Goal: Check status: Check status

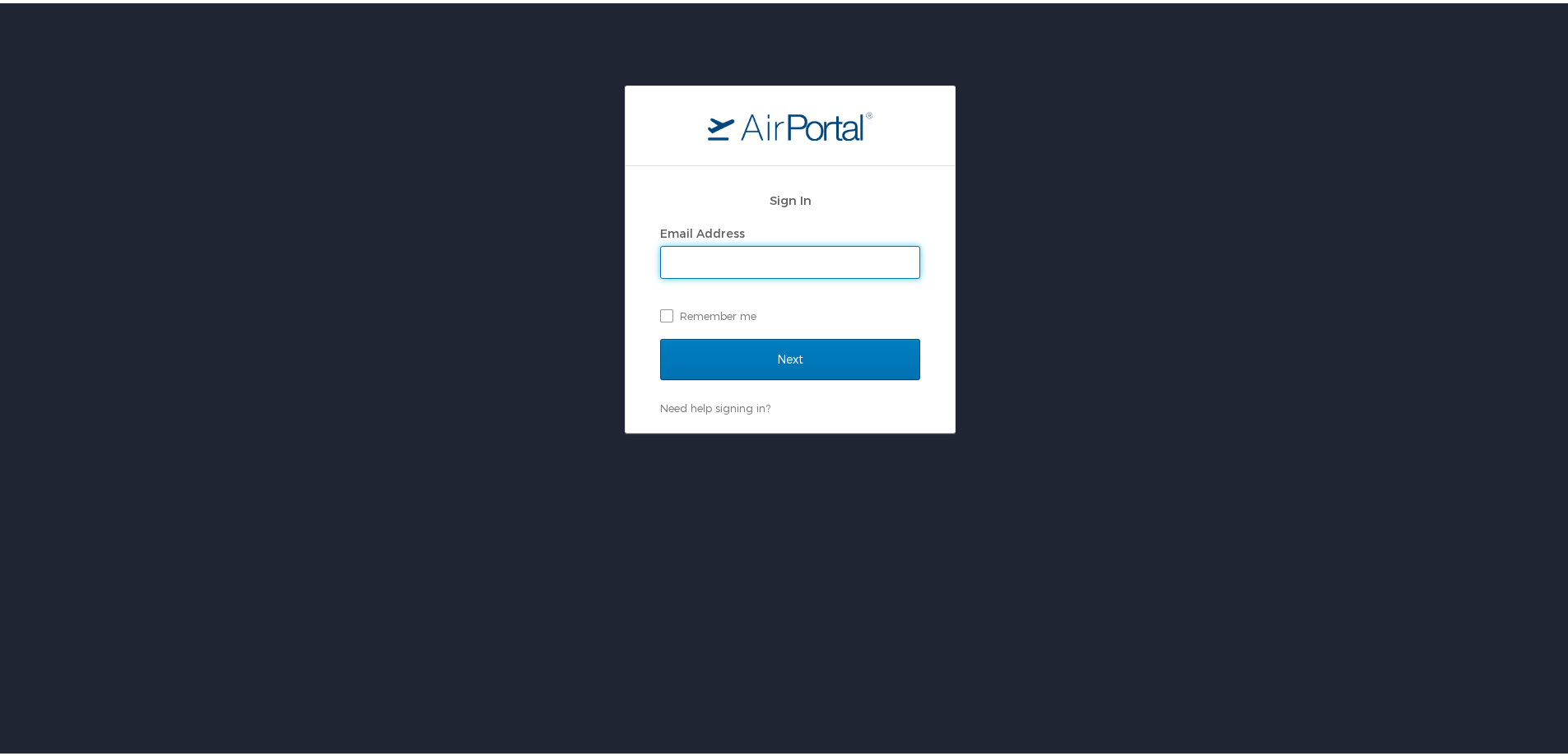
scroll to position [832, 0]
type input "[PERSON_NAME][EMAIL_ADDRESS][PERSON_NAME][DOMAIN_NAME]"
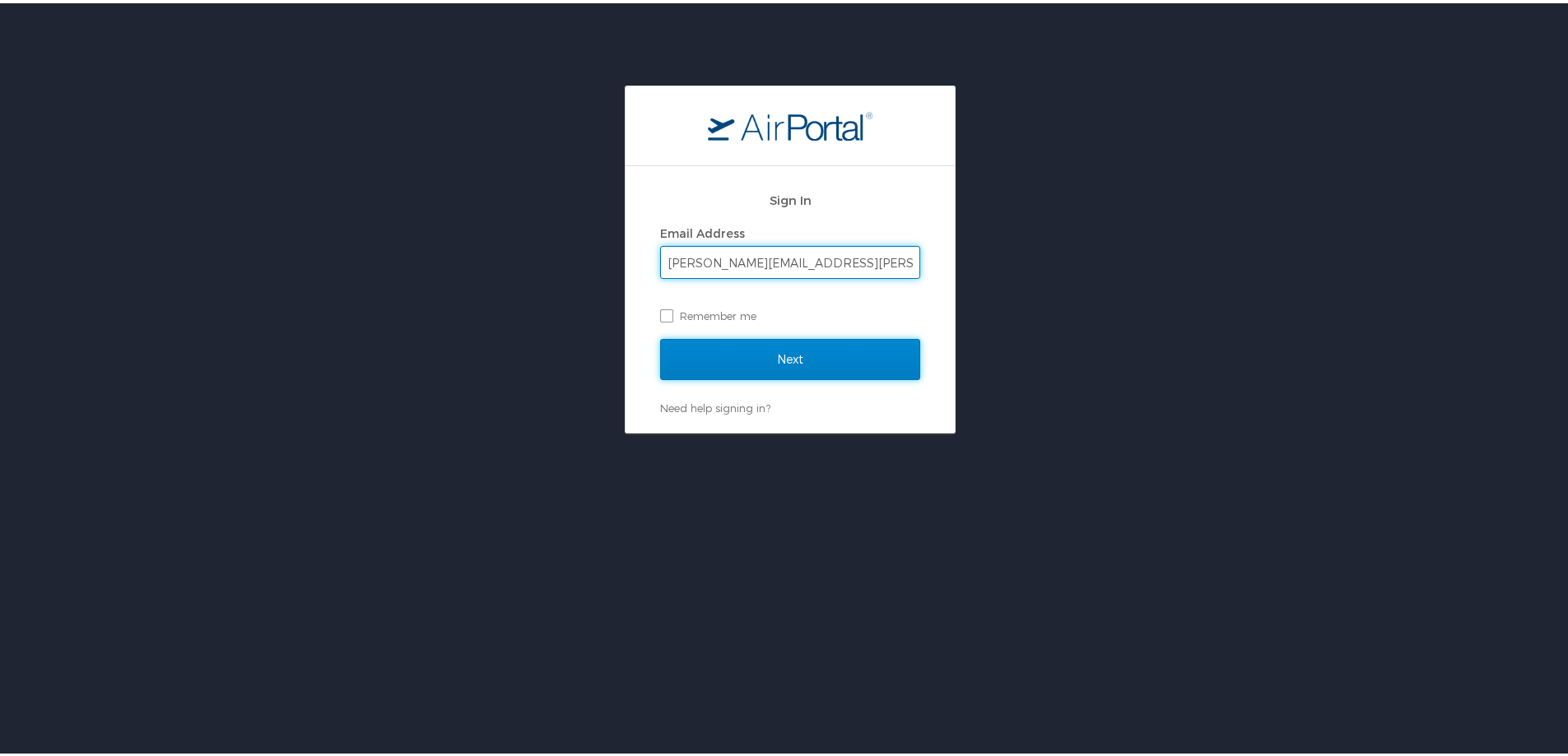
click at [752, 346] on input "Next" at bounding box center [790, 356] width 260 height 41
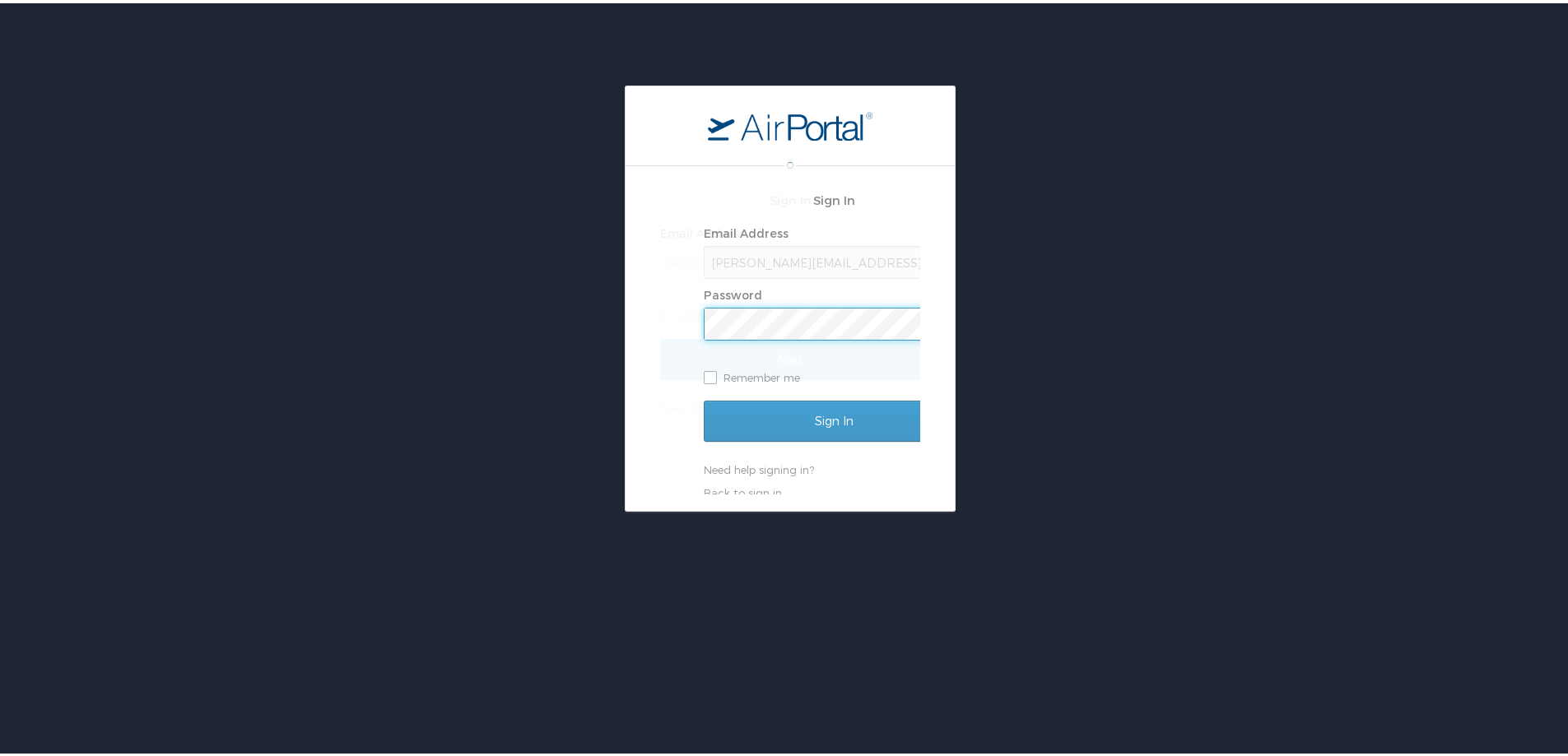
scroll to position [0, 0]
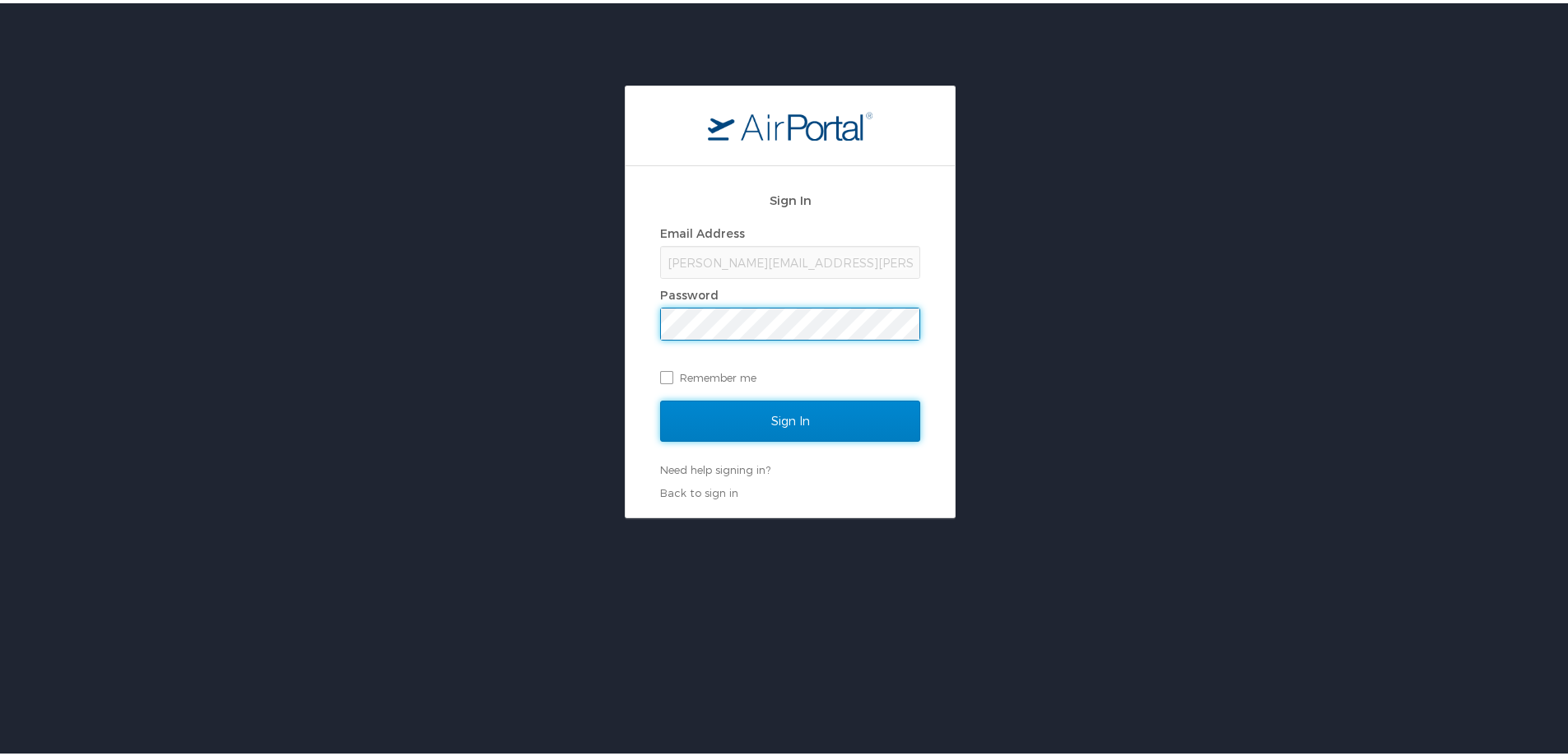
click at [740, 416] on input "Sign In" at bounding box center [790, 418] width 260 height 41
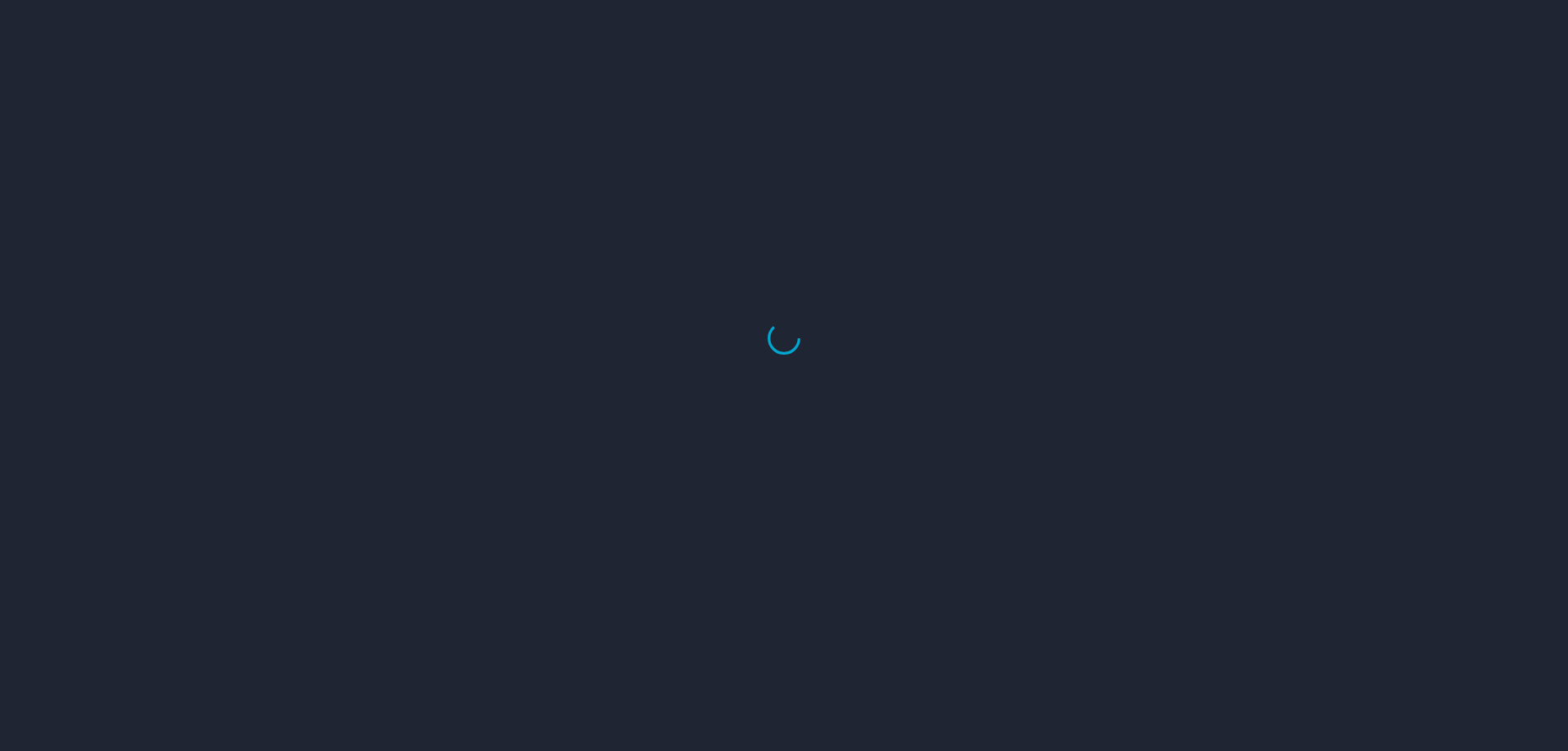
scroll to position [827, 0]
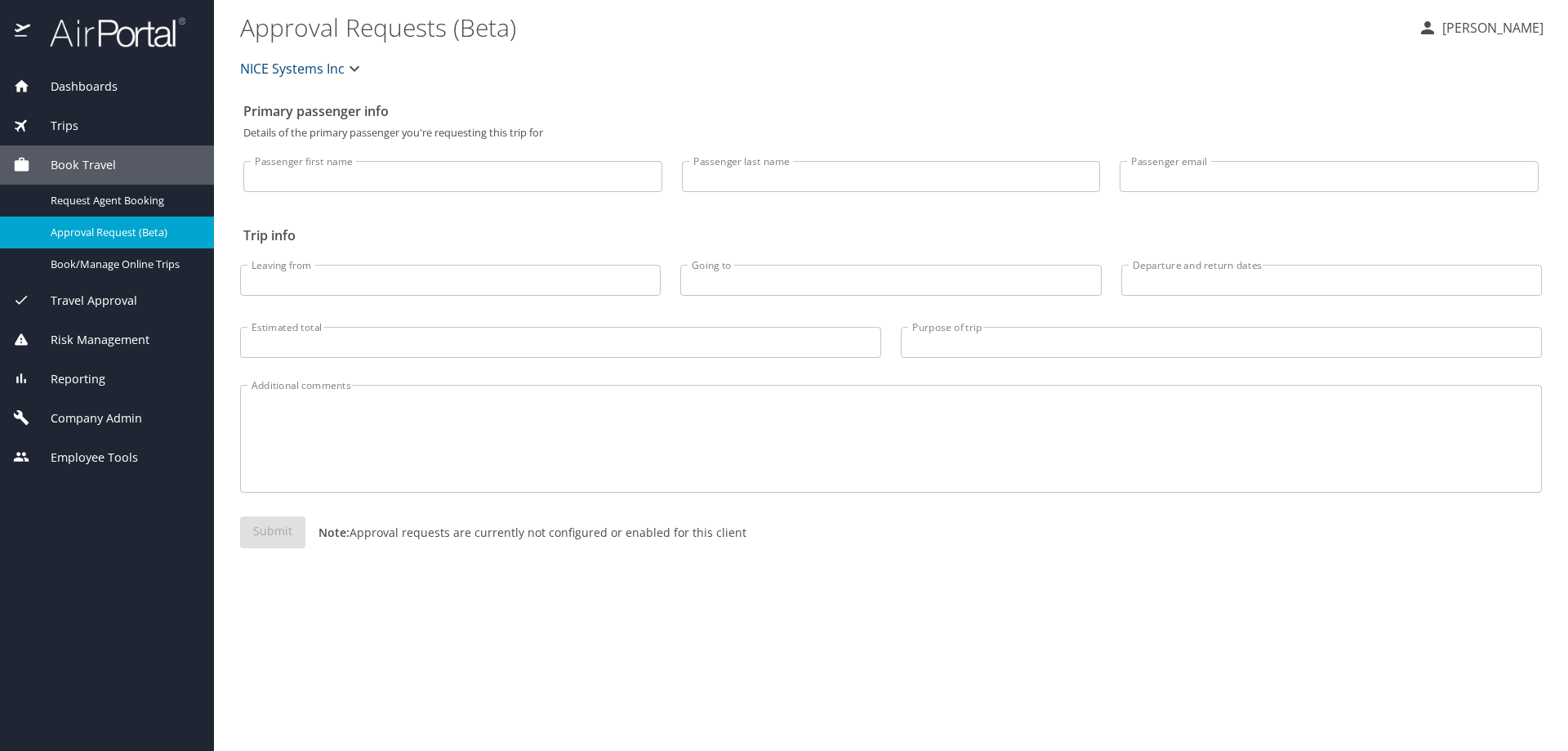
click at [72, 123] on span "Trips" at bounding box center [55, 125] width 48 height 18
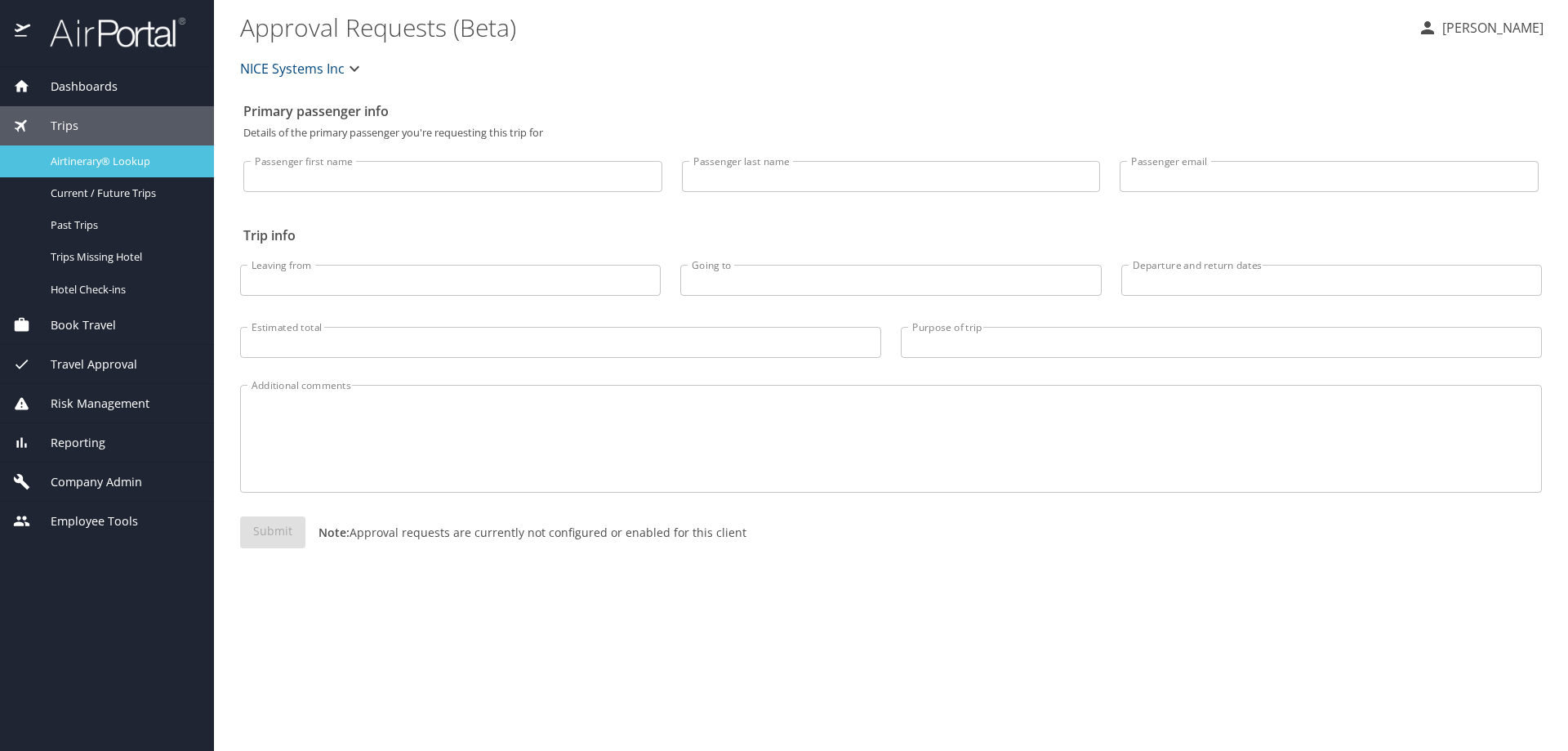
click at [68, 163] on span "Airtinerary® Lookup" at bounding box center [122, 161] width 143 height 16
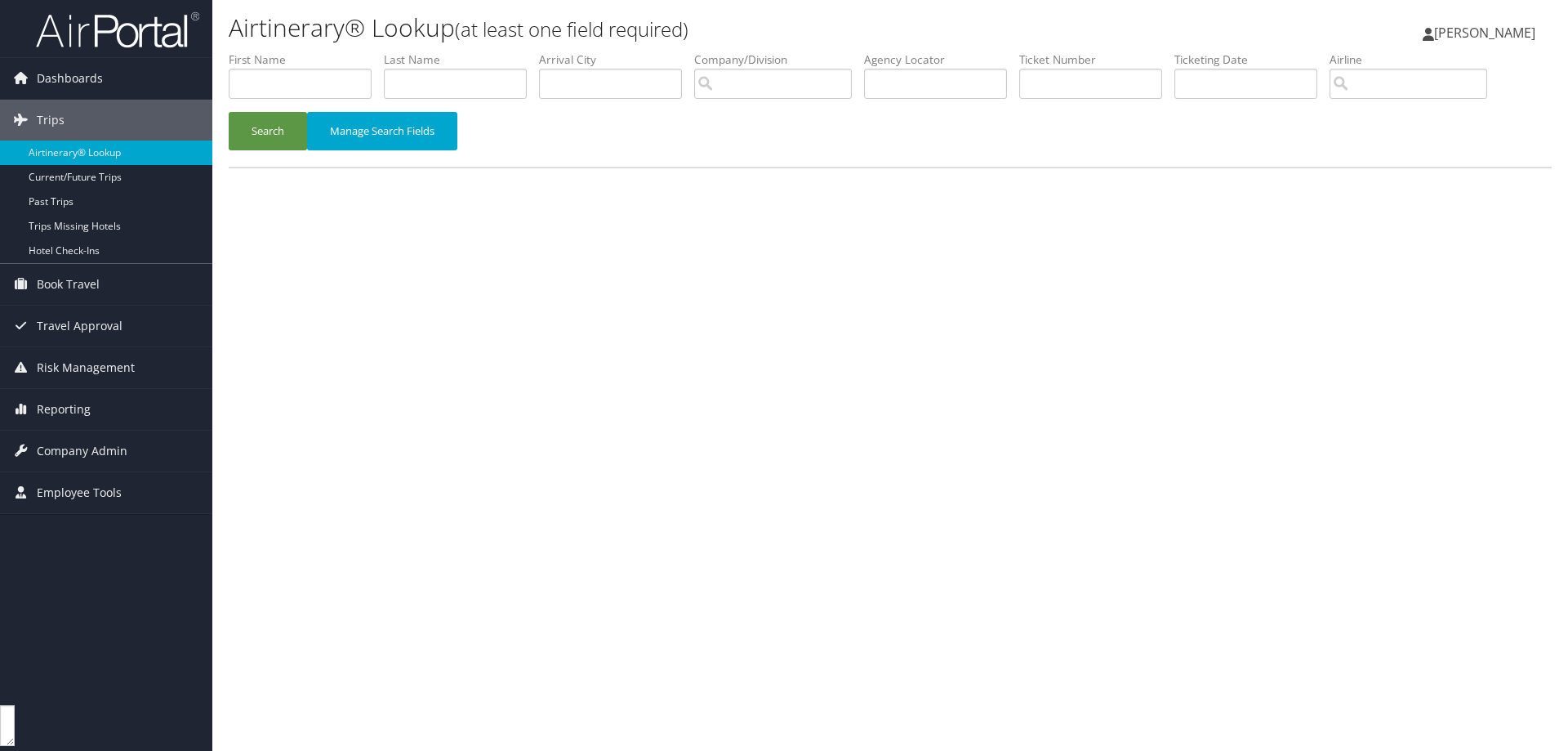
scroll to position [827, 0]
paste input "DMYVTB"
type input "DMYVTB"
click at [252, 128] on button "Search" at bounding box center [268, 131] width 79 height 38
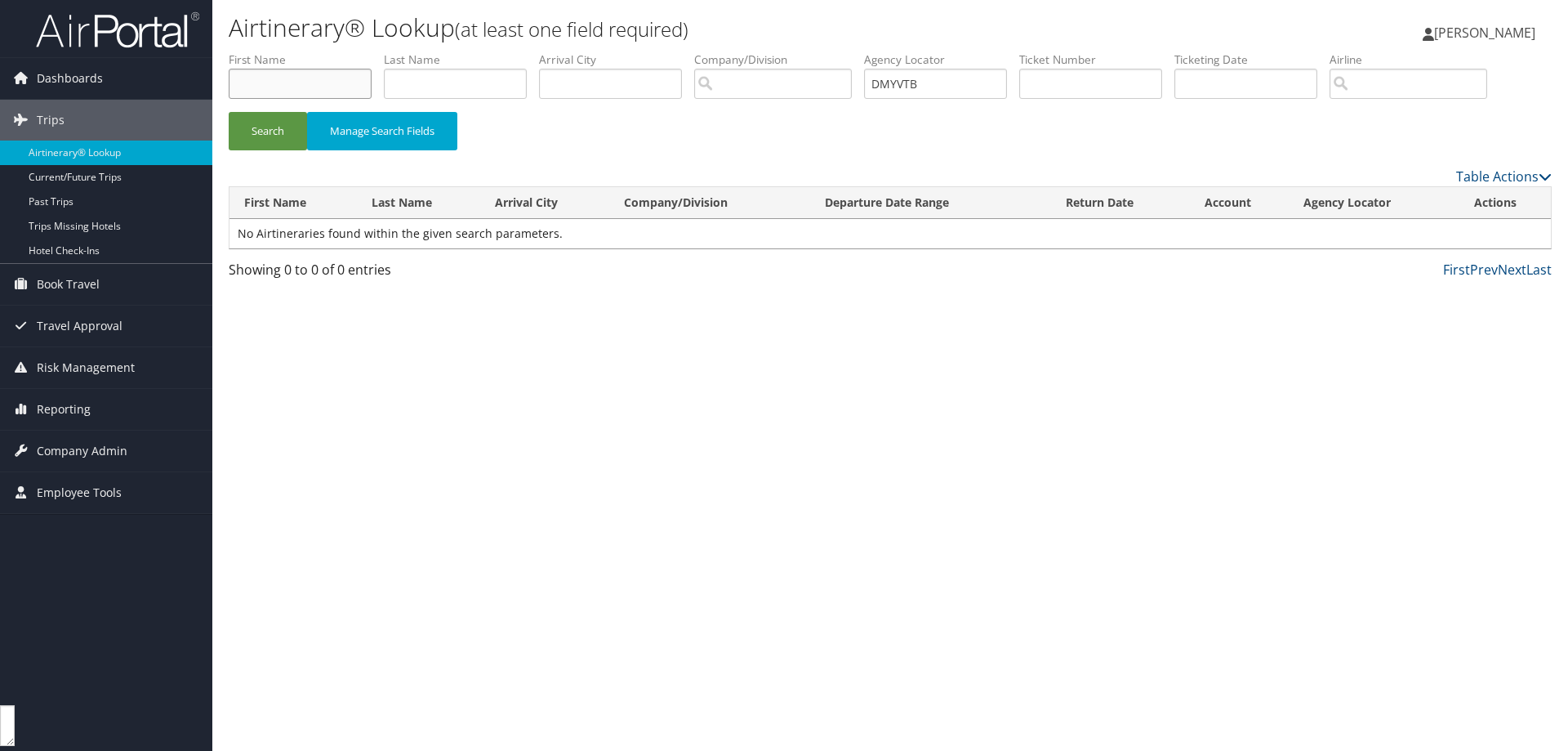
drag, startPoint x: 253, startPoint y: 74, endPoint x: 678, endPoint y: 173, distance: 436.4
click at [252, 75] on input "text" at bounding box center [300, 83] width 143 height 31
type input "[PERSON_NAME]"
click at [267, 120] on button "Search" at bounding box center [268, 131] width 79 height 38
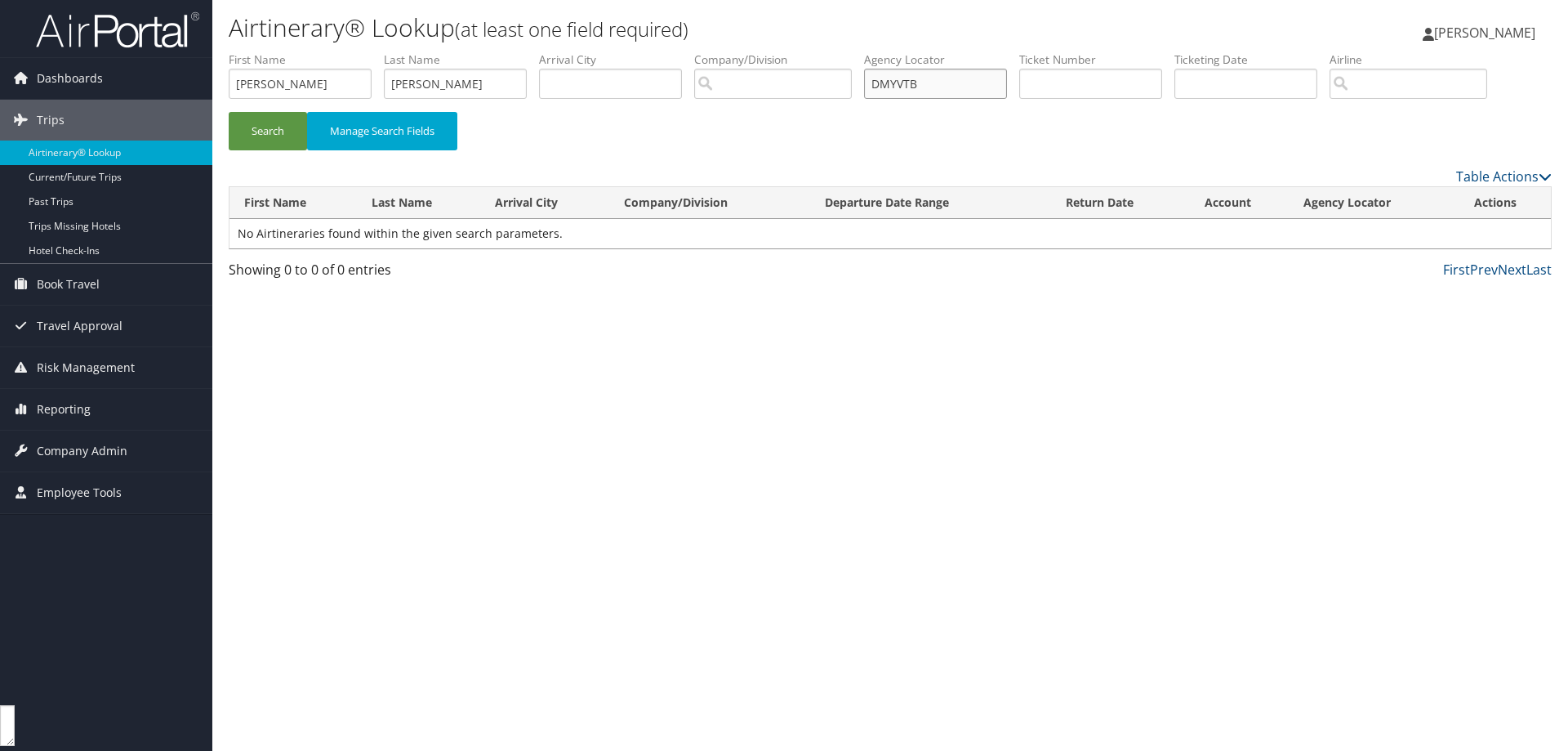
drag, startPoint x: 954, startPoint y: 87, endPoint x: 861, endPoint y: 78, distance: 93.4
click at [861, 52] on ul "First Name [PERSON_NAME] Last Name [PERSON_NAME] Departure City Arrival City Co…" at bounding box center [890, 52] width 1324 height 0
click at [275, 123] on button "Search" at bounding box center [268, 131] width 79 height 38
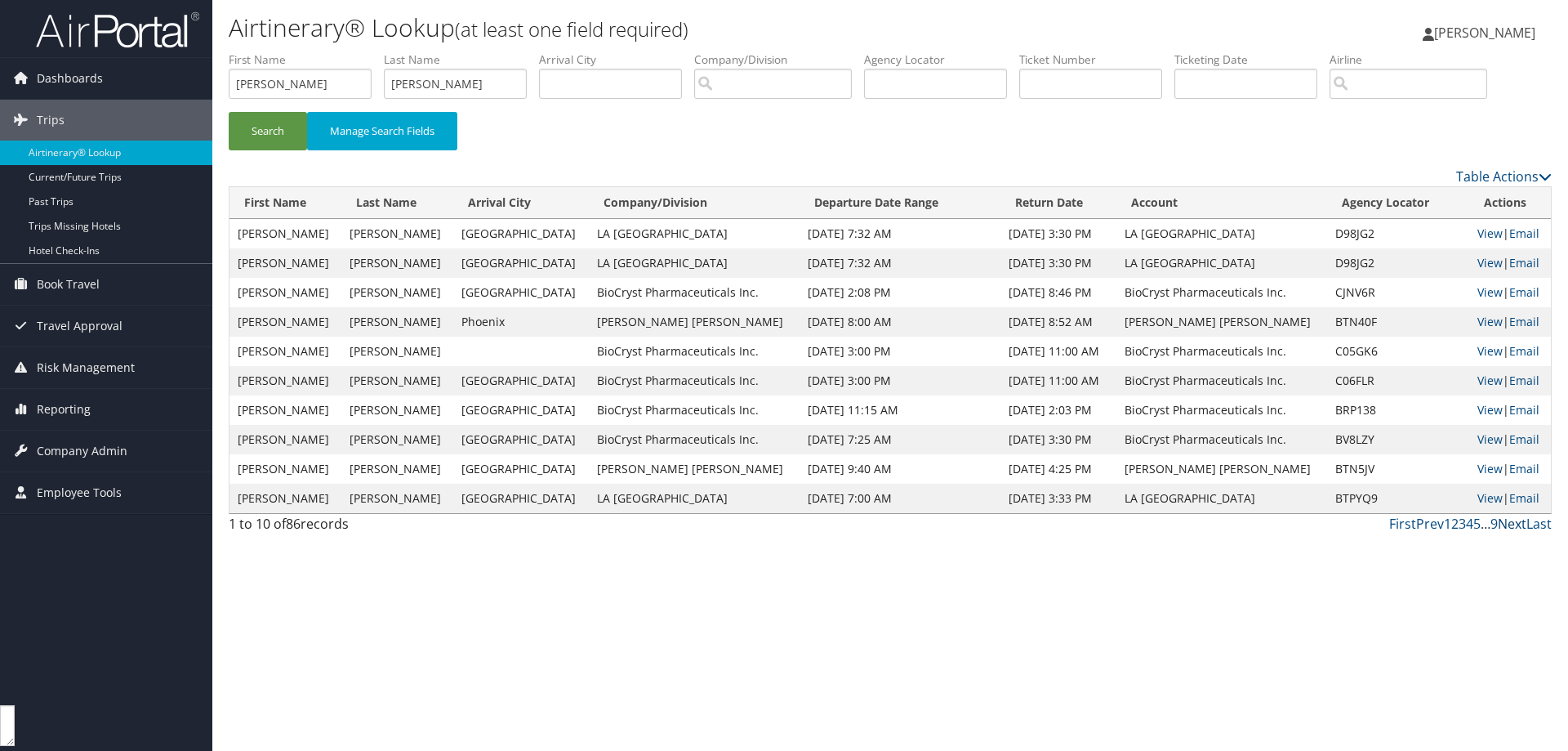
click at [1513, 528] on link "Next" at bounding box center [1512, 523] width 29 height 18
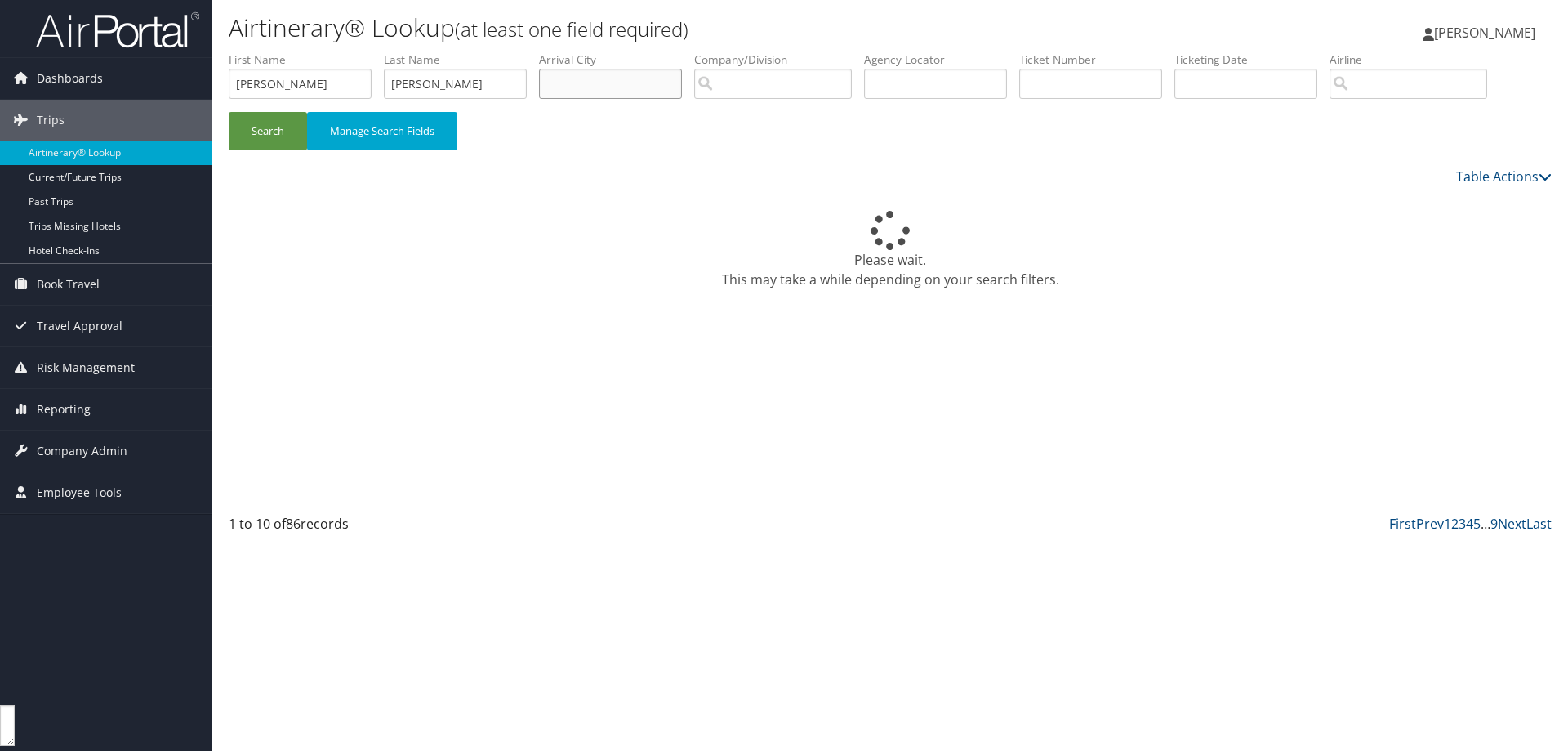
click at [573, 86] on input "text" at bounding box center [610, 83] width 143 height 31
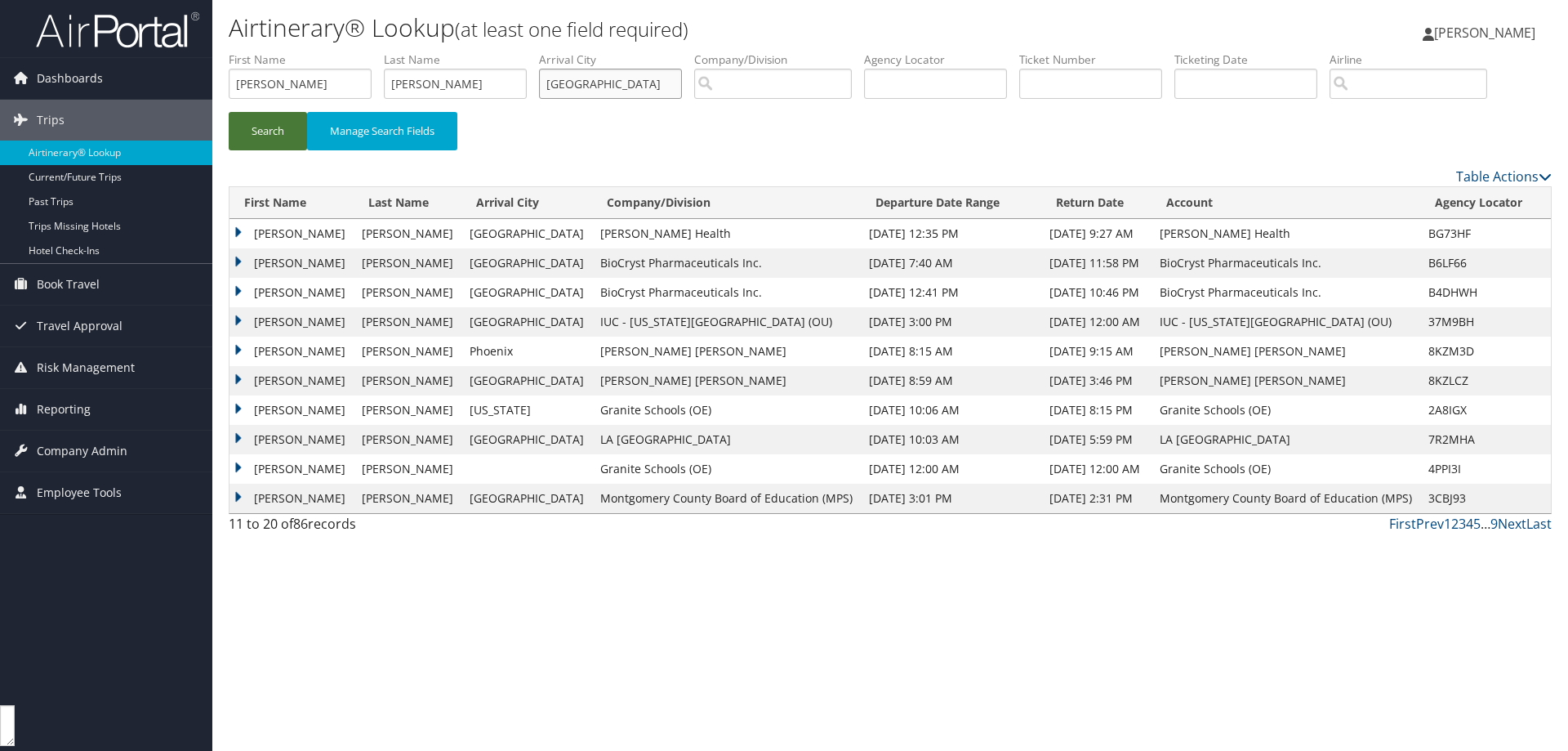
type input "[GEOGRAPHIC_DATA]"
click at [265, 126] on button "Search" at bounding box center [268, 131] width 79 height 38
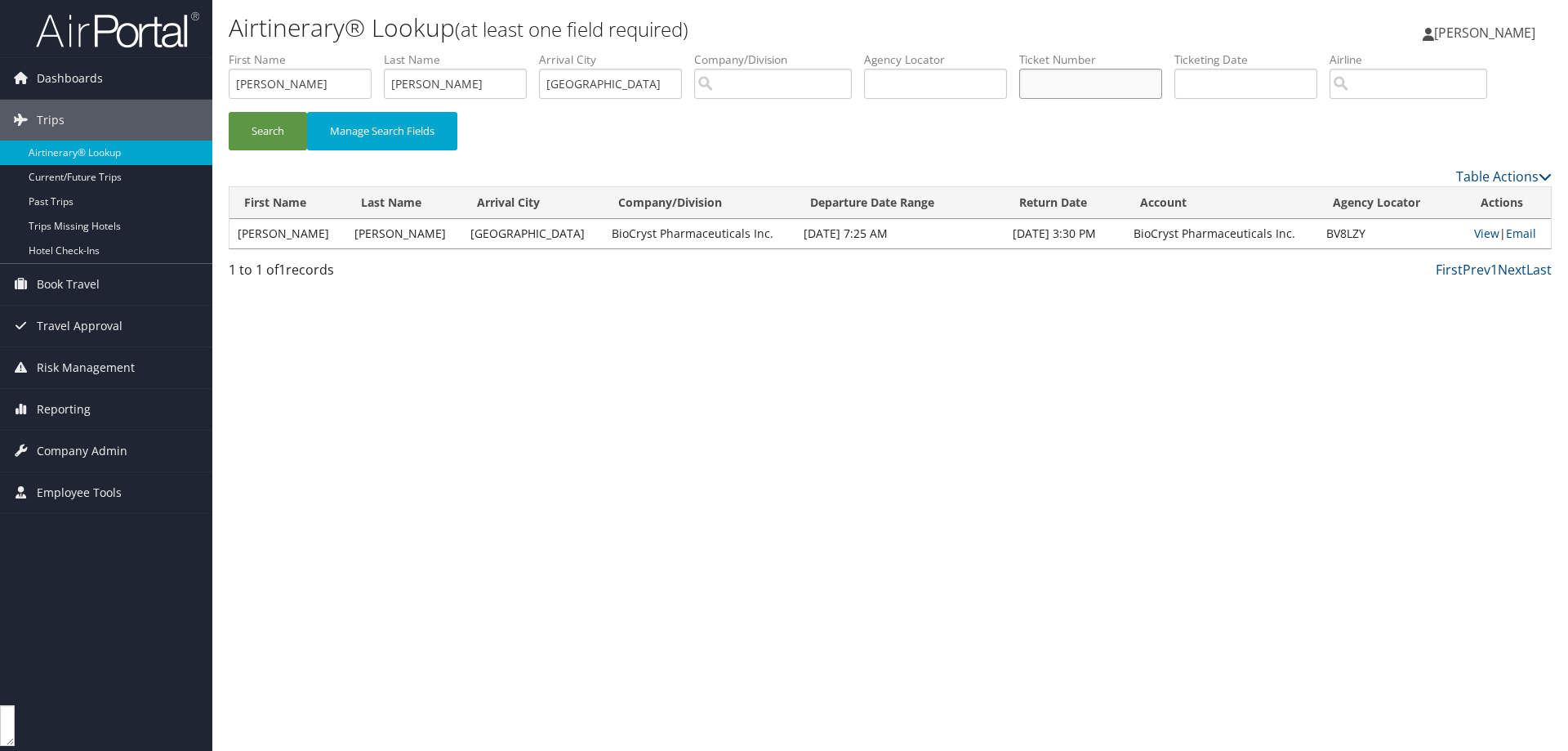
paste input "016 7311 864785"
type input "016 7311 864785"
click at [267, 130] on button "Search" at bounding box center [268, 131] width 79 height 38
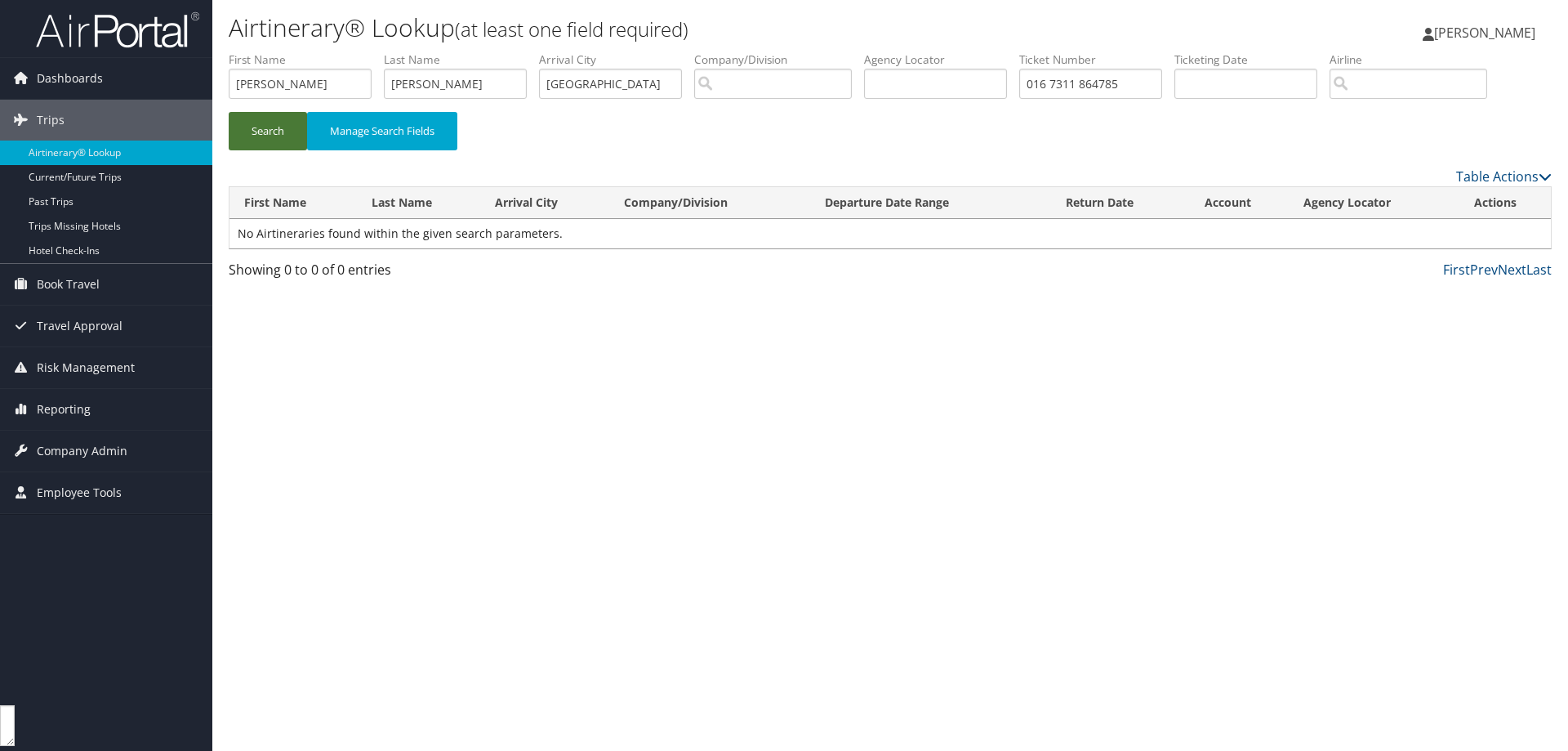
click at [267, 130] on button "Search" at bounding box center [268, 131] width 79 height 38
click at [1431, 408] on div "Airtinerary® Lookup (at least one field required) [PERSON_NAME] [PERSON_NAME] M…" at bounding box center [890, 375] width 1356 height 751
click at [292, 136] on button "Search" at bounding box center [268, 131] width 79 height 38
type textarea "5"
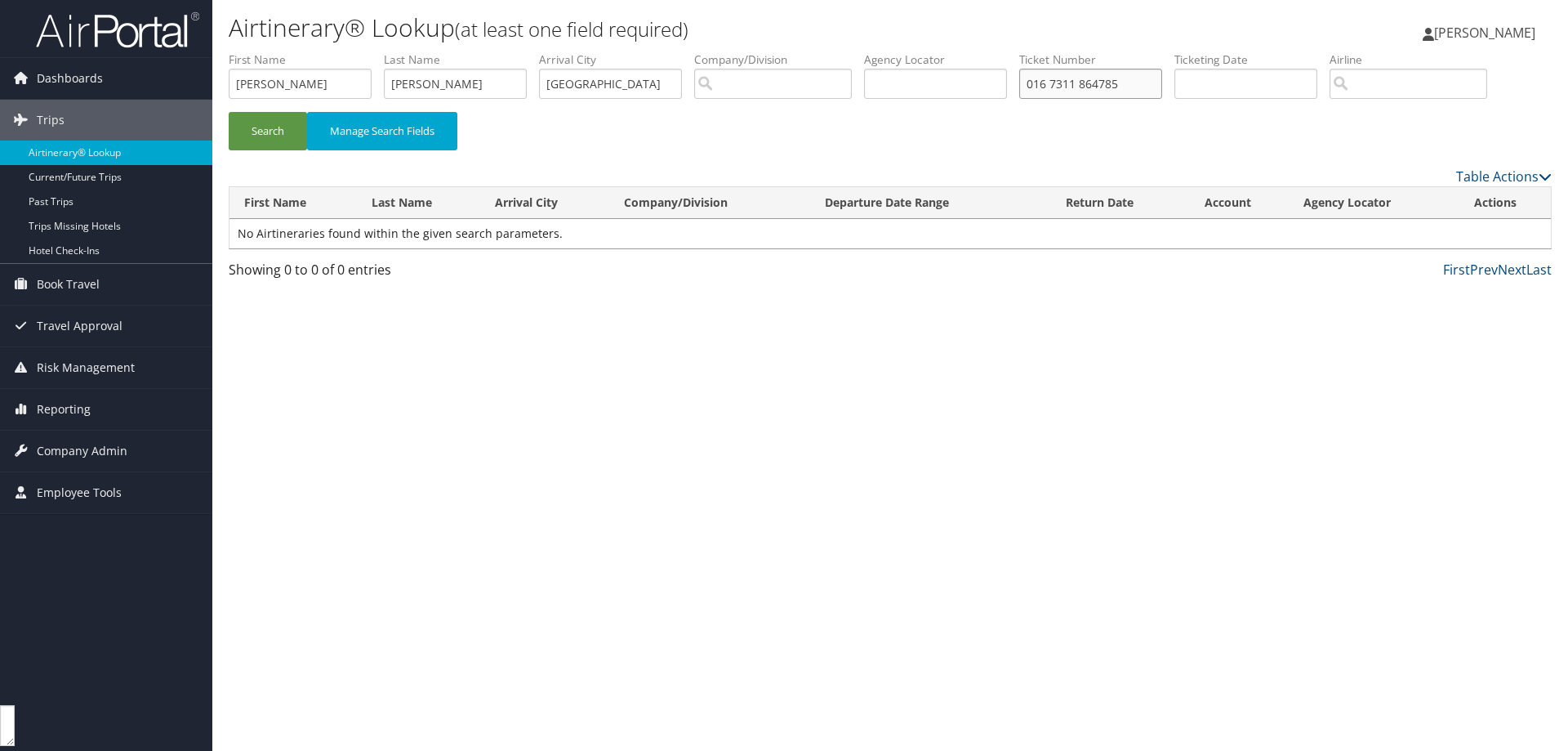
drag, startPoint x: 1142, startPoint y: 81, endPoint x: 933, endPoint y: 103, distance: 210.2
click at [933, 52] on ul "First Name [PERSON_NAME] Last Name [PERSON_NAME] Departure City Arrival City de…" at bounding box center [890, 52] width 1324 height 0
click at [271, 135] on button "Search" at bounding box center [268, 131] width 79 height 38
